Goal: Information Seeking & Learning: Find specific fact

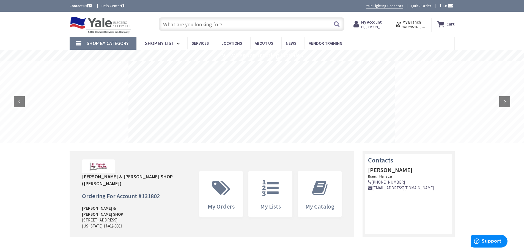
click at [175, 23] on input "text" at bounding box center [252, 24] width 186 height 14
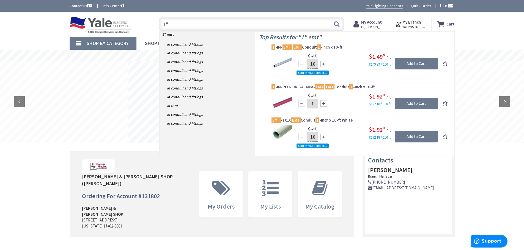
type input "1"
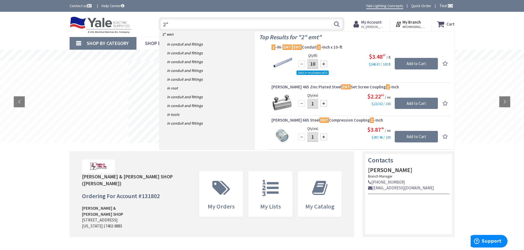
type input "2"
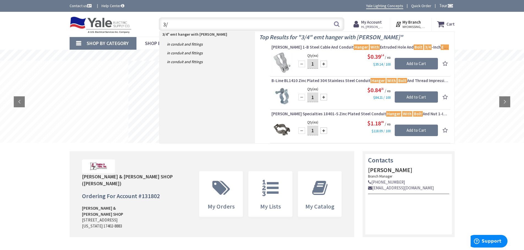
type input "3"
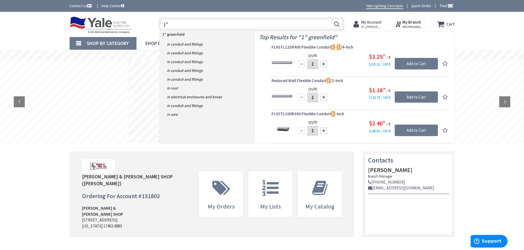
type input "1"
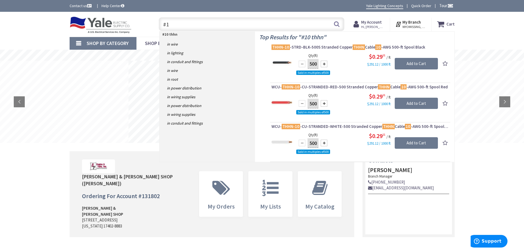
type input "#"
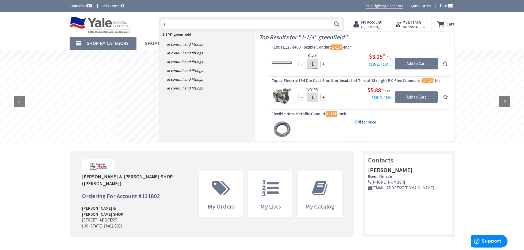
type input "1"
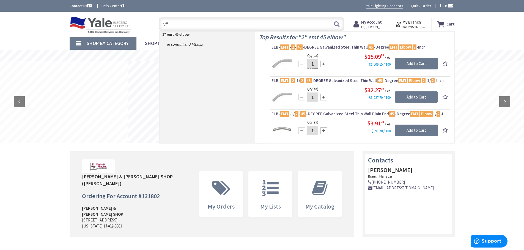
type input "2"
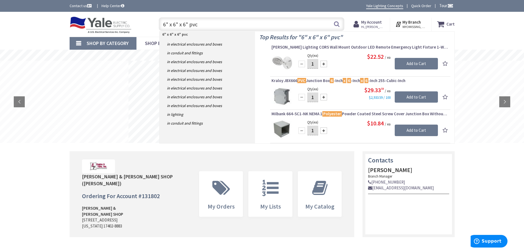
drag, startPoint x: 189, startPoint y: 26, endPoint x: 162, endPoint y: 24, distance: 27.3
click at [162, 24] on input "6" x 6" x 6" pvc" at bounding box center [252, 24] width 186 height 14
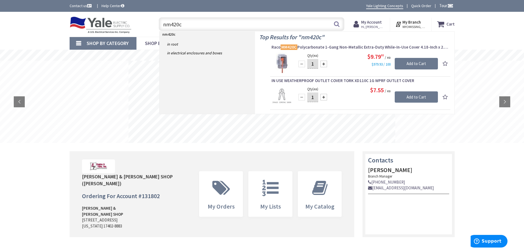
drag, startPoint x: 188, startPoint y: 26, endPoint x: 157, endPoint y: 24, distance: 31.4
click at [157, 24] on div "nm420c nm420c Search" at bounding box center [250, 24] width 188 height 18
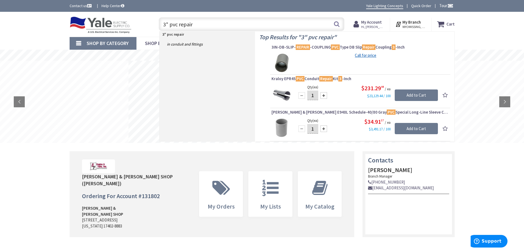
drag, startPoint x: 156, startPoint y: 24, endPoint x: 150, endPoint y: 24, distance: 6.4
click at [150, 24] on div "Toggle Nav 3" pvc repair 3" pvc repair Search Cart My Cart Close You have no it…" at bounding box center [261, 24] width 393 height 18
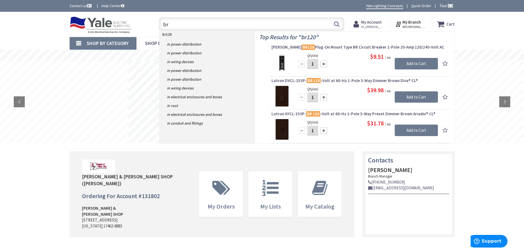
type input "b"
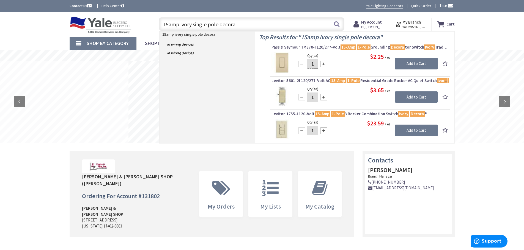
drag, startPoint x: 238, startPoint y: 25, endPoint x: 157, endPoint y: 27, distance: 81.1
click at [157, 27] on div "15amp ivory single pole decora 15amp ivory single pole decora Search" at bounding box center [250, 24] width 188 height 18
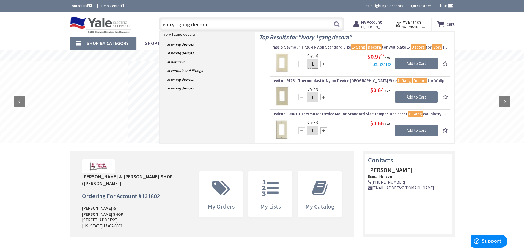
drag, startPoint x: 212, startPoint y: 24, endPoint x: 160, endPoint y: 24, distance: 51.4
click at [160, 24] on input "ivory 1gang decora" at bounding box center [252, 24] width 186 height 14
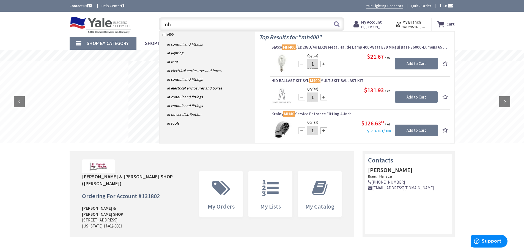
type input "m"
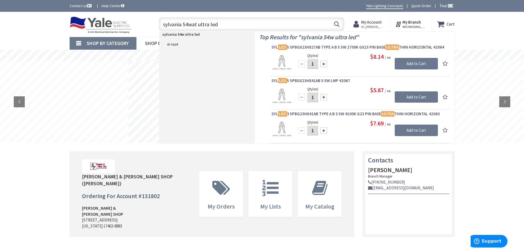
type input "sylvania 54watt ultra led"
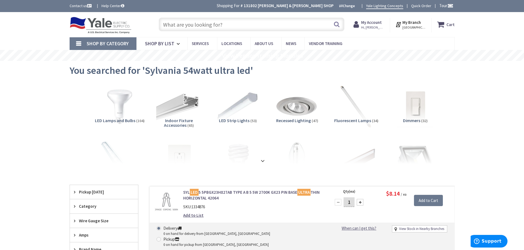
click at [171, 27] on input "text" at bounding box center [252, 25] width 186 height 14
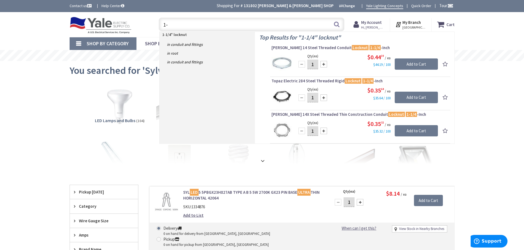
type input "1"
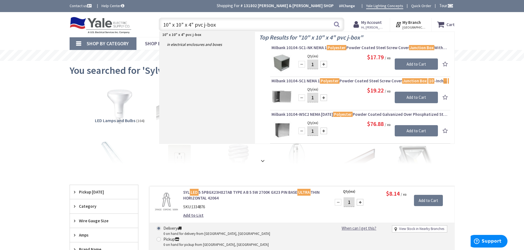
click at [190, 23] on input "10" x 10" x 4" pvc j-box" at bounding box center [252, 25] width 186 height 14
click at [193, 23] on input "10" x 10" x 6" pvc j-box" at bounding box center [252, 25] width 186 height 14
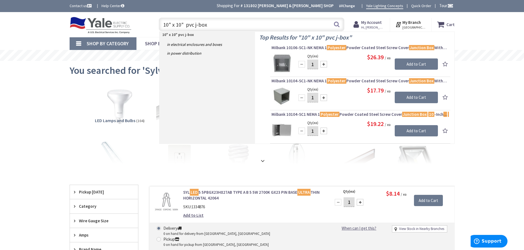
click at [168, 24] on input "10" x 10" pvc j-box" at bounding box center [252, 25] width 186 height 14
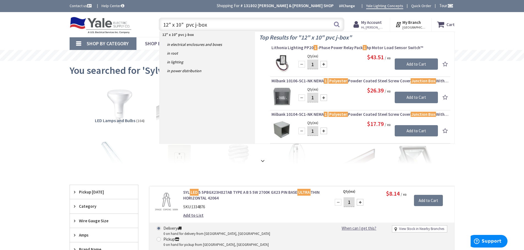
click at [181, 24] on input "12" x 10" pvc j-box" at bounding box center [252, 25] width 186 height 14
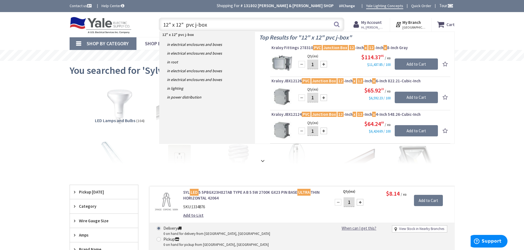
drag, startPoint x: 207, startPoint y: 23, endPoint x: 152, endPoint y: 25, distance: 55.6
click at [152, 25] on div "12" x 12" pvc j-box 12" x 12" pvc j-box Search" at bounding box center [250, 24] width 197 height 18
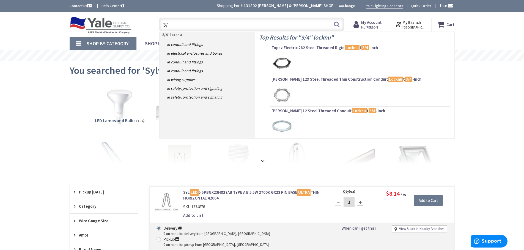
type input "3"
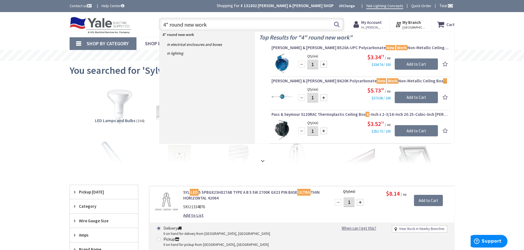
drag, startPoint x: 211, startPoint y: 27, endPoint x: 140, endPoint y: 20, distance: 70.7
click at [140, 20] on div "Toggle Nav 4" round new work 4" round new work Search Cart My Cart Close You ha…" at bounding box center [261, 24] width 393 height 18
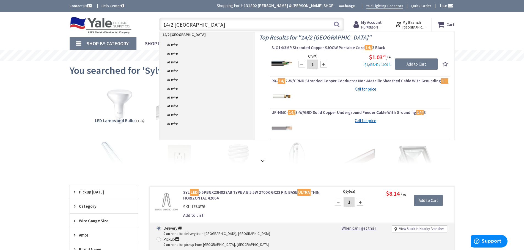
type input "14/2 romex"
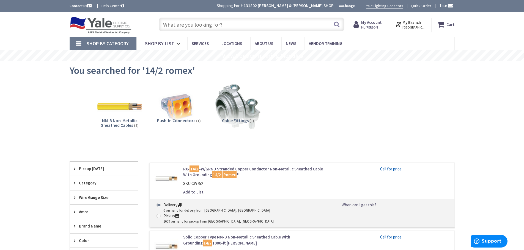
click at [189, 25] on input "text" at bounding box center [252, 25] width 186 height 14
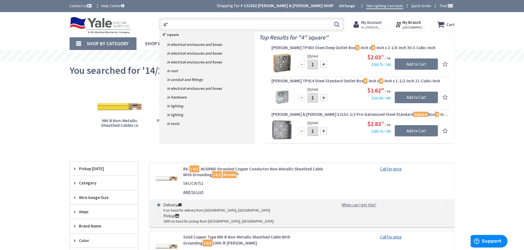
type input "4"
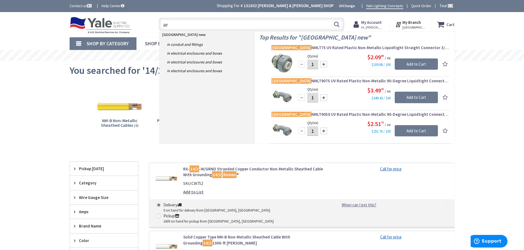
type input "a"
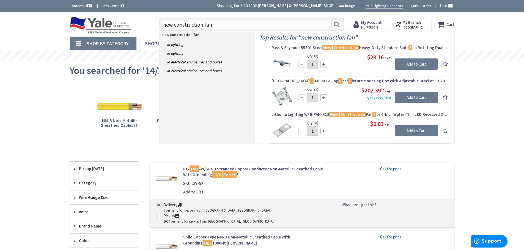
type input "new construction fan"
